Goal: Task Accomplishment & Management: Use online tool/utility

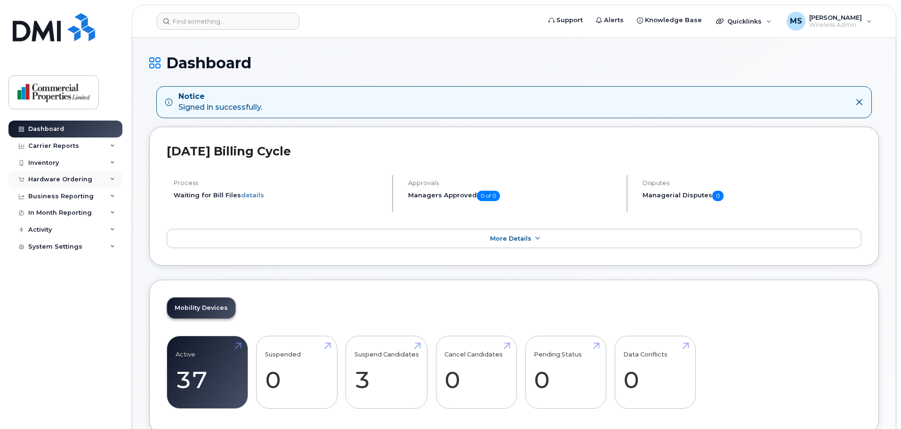
click at [76, 181] on div "Hardware Ordering" at bounding box center [60, 180] width 64 height 8
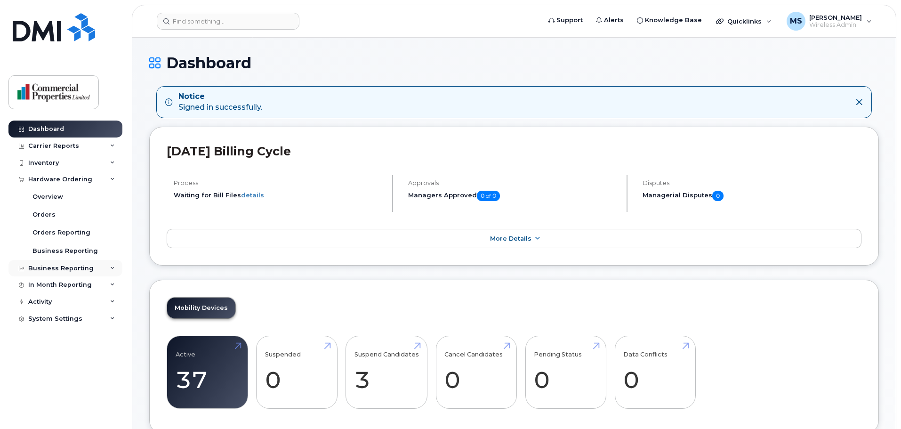
click at [95, 269] on div "Business Reporting" at bounding box center [65, 268] width 114 height 17
click at [91, 357] on div "In Month Reporting" at bounding box center [65, 357] width 114 height 17
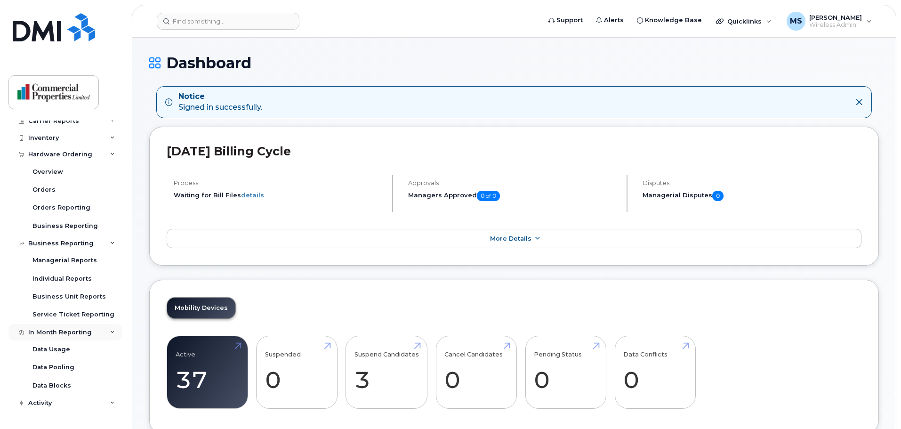
scroll to position [38, 0]
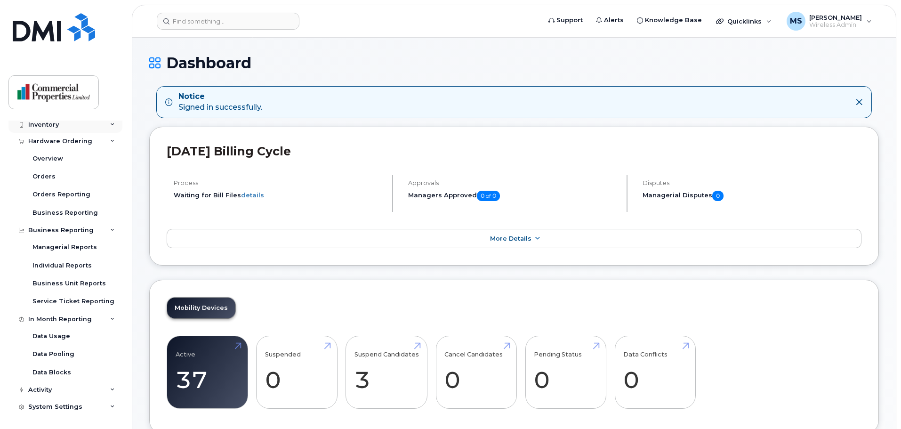
click at [85, 123] on div "Inventory" at bounding box center [65, 124] width 114 height 17
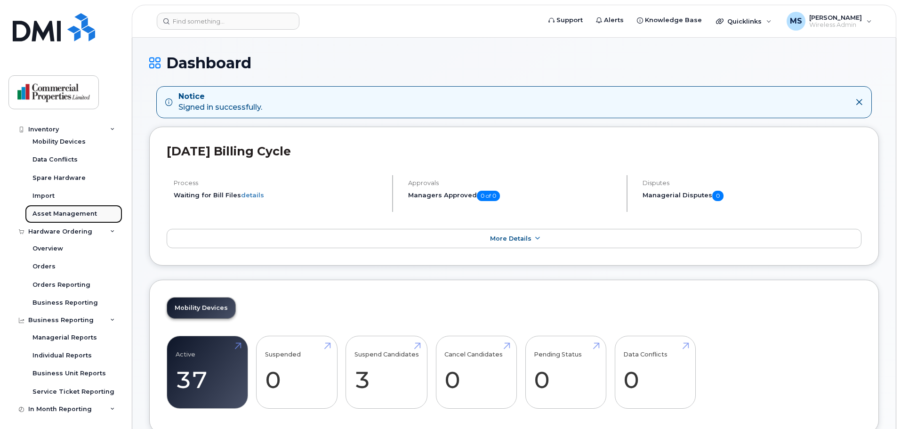
click at [54, 216] on div "Asset Management" at bounding box center [64, 213] width 64 height 8
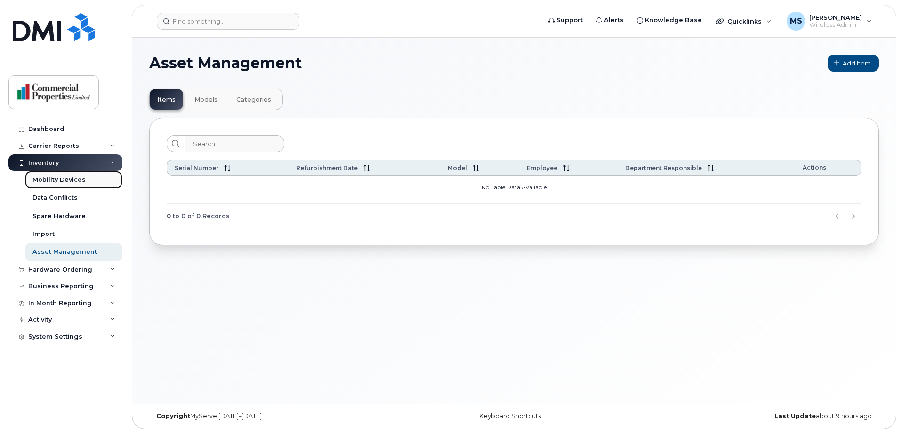
click at [61, 179] on div "Mobility Devices" at bounding box center [58, 180] width 53 height 8
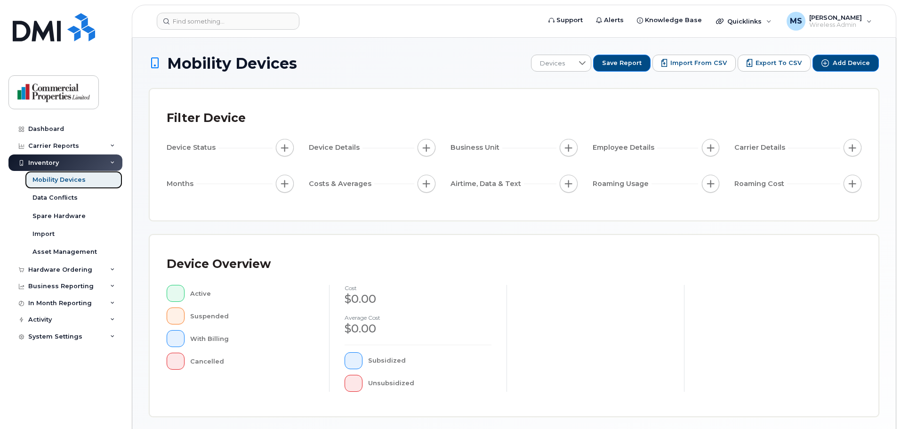
scroll to position [218, 0]
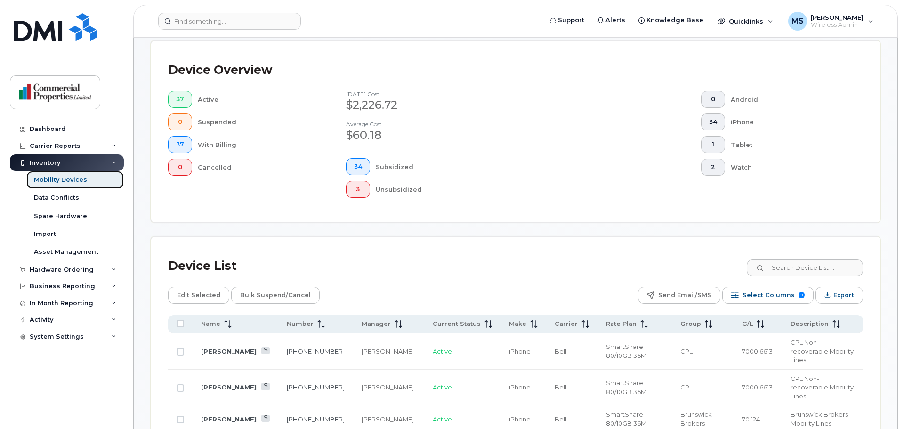
scroll to position [344, 0]
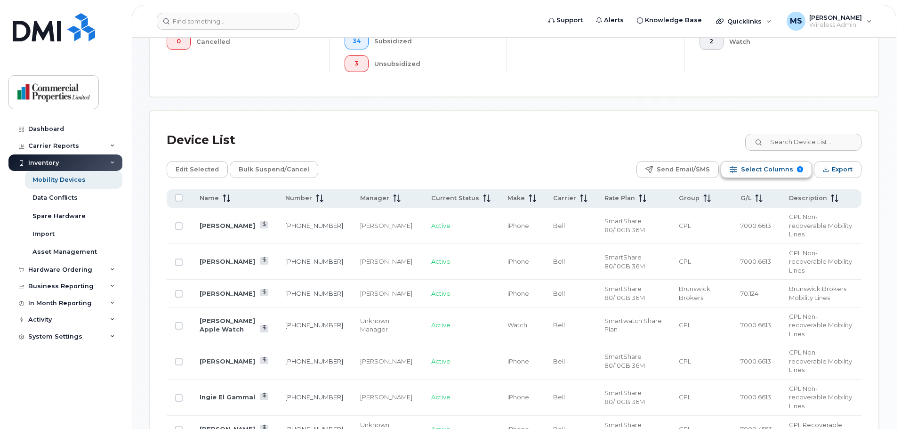
click at [760, 165] on span "Select Columns" at bounding box center [767, 169] width 52 height 14
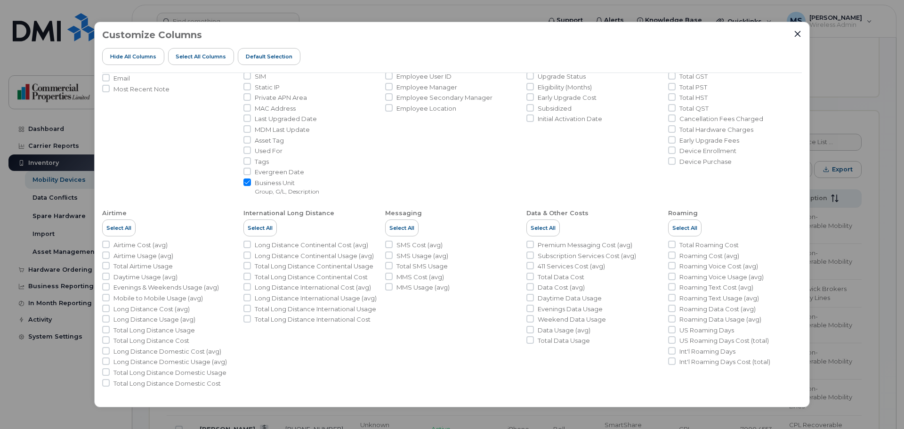
scroll to position [0, 0]
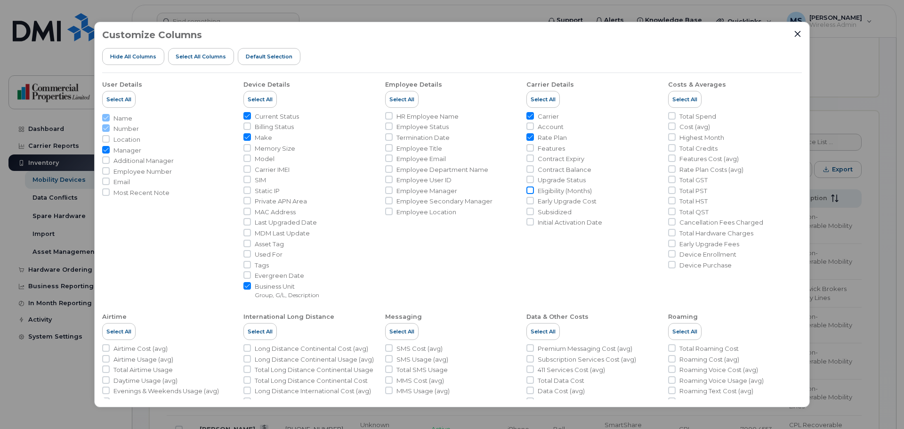
click at [528, 191] on input "Eligibility (Months)" at bounding box center [530, 190] width 8 height 8
checkbox input "true"
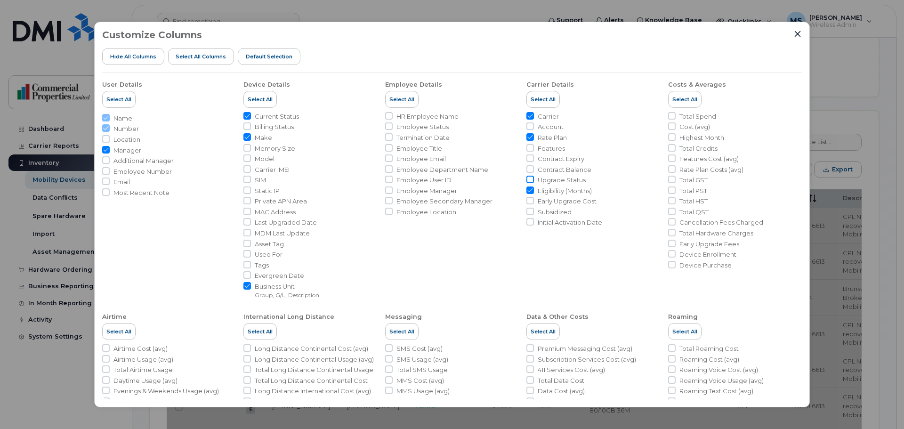
click at [529, 181] on input "Upgrade Status" at bounding box center [530, 180] width 8 height 8
checkbox input "true"
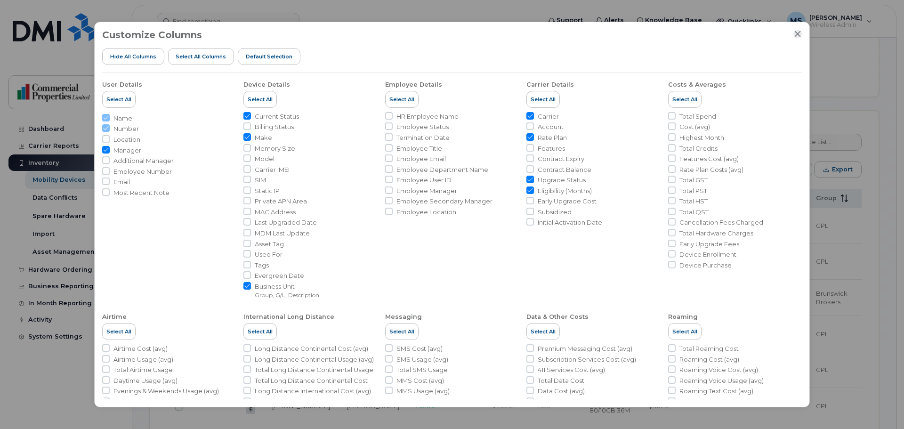
click at [796, 34] on icon "Close" at bounding box center [797, 34] width 8 height 8
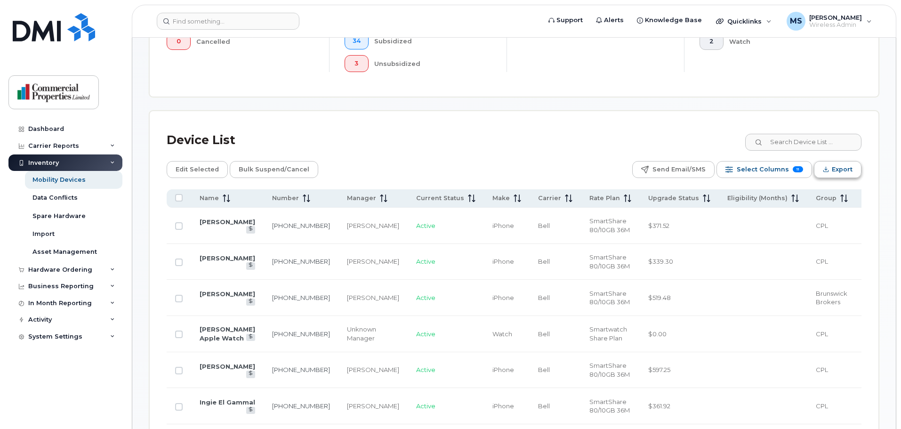
click at [839, 164] on span "Export" at bounding box center [842, 169] width 21 height 14
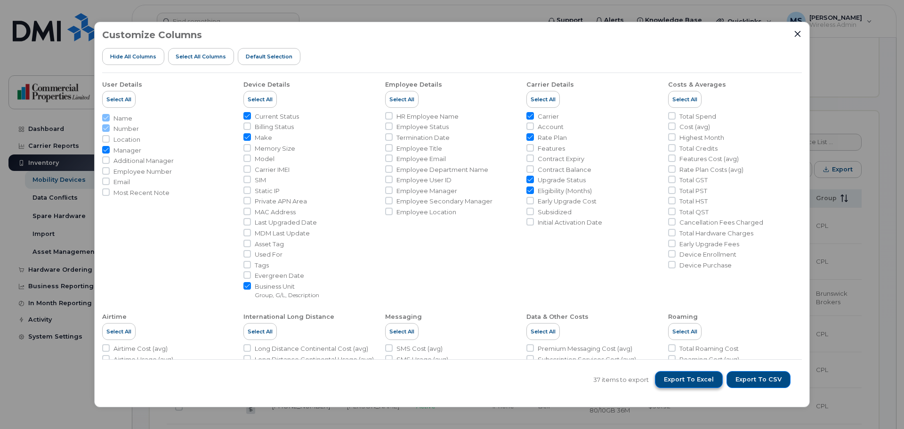
click at [698, 380] on span "Export to Excel" at bounding box center [689, 379] width 50 height 8
click at [801, 35] on button "Close" at bounding box center [797, 34] width 8 height 8
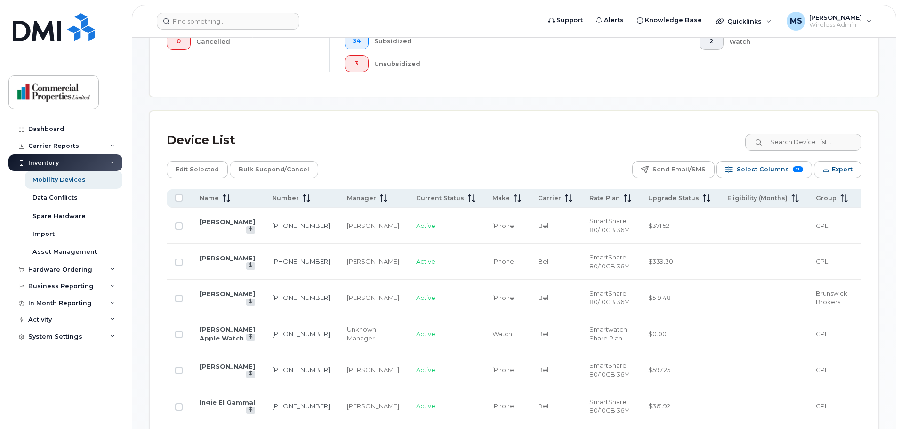
click at [342, 161] on div "Edit Selected Bulk Suspend/Cancel Send Email/SMS Select Columns 11 Filter Refre…" at bounding box center [514, 169] width 695 height 17
click at [749, 164] on span "Select Columns" at bounding box center [763, 169] width 52 height 14
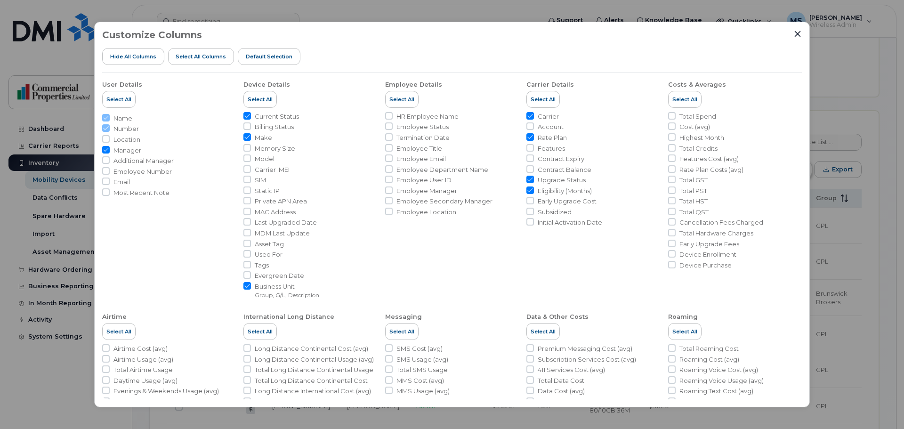
click at [749, 164] on ul "Total Spend Cost (avg) Highest Month Total Credits Features Cost (avg) Rate Pla…" at bounding box center [735, 190] width 134 height 157
click at [792, 30] on div "Customize Columns Hide All Columns Select all Columns Default Selection" at bounding box center [451, 51] width 699 height 43
click at [793, 31] on icon "Close" at bounding box center [797, 34] width 8 height 8
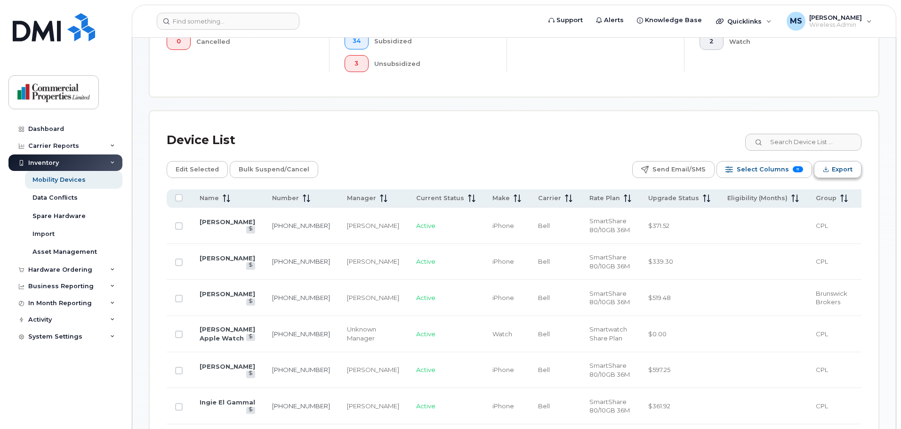
click at [833, 162] on span "Export" at bounding box center [842, 169] width 21 height 14
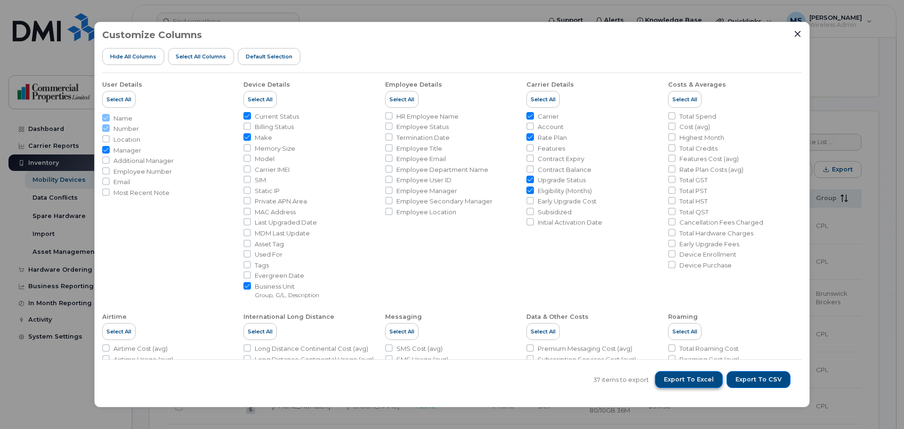
click at [696, 381] on span "Export to Excel" at bounding box center [689, 379] width 50 height 8
click at [243, 291] on li "User Details Select All Name Number Location Manager Additional Manager Employe…" at bounding box center [310, 186] width 134 height 226
click at [797, 34] on icon "Close" at bounding box center [797, 34] width 8 height 8
